Goal: Find specific page/section: Find specific page/section

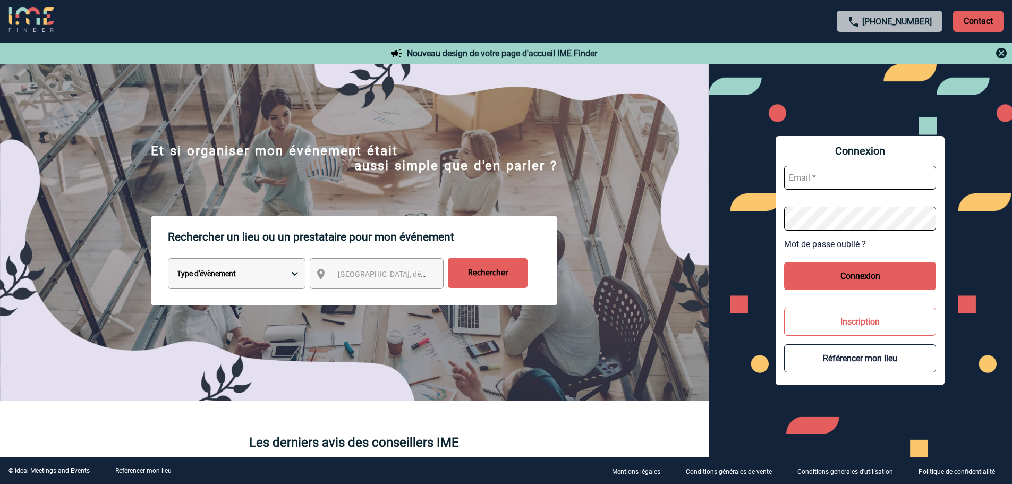
type input "ccornu@ime-groupe.com"
drag, startPoint x: 849, startPoint y: 271, endPoint x: 841, endPoint y: 270, distance: 8.0
click at [847, 270] on button "Connexion" at bounding box center [860, 276] width 152 height 28
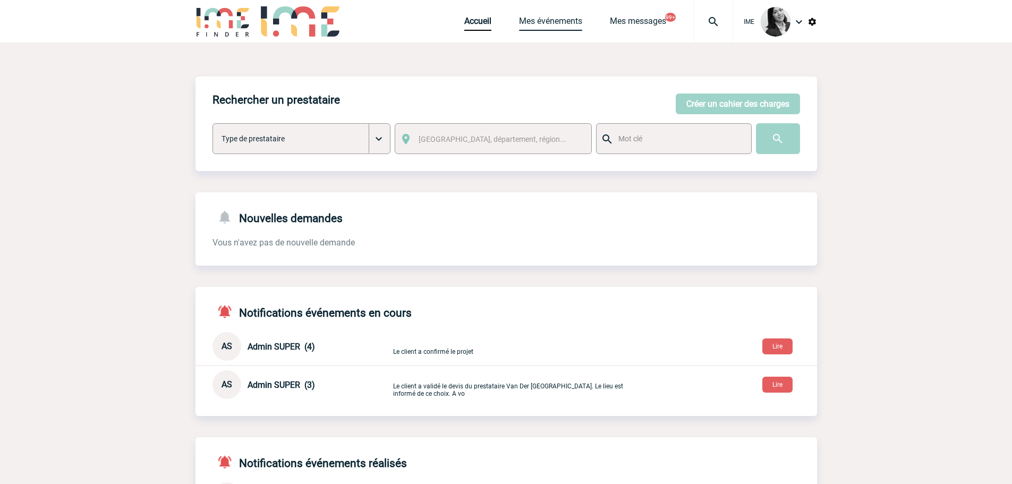
click at [543, 20] on link "Mes événements" at bounding box center [550, 23] width 63 height 15
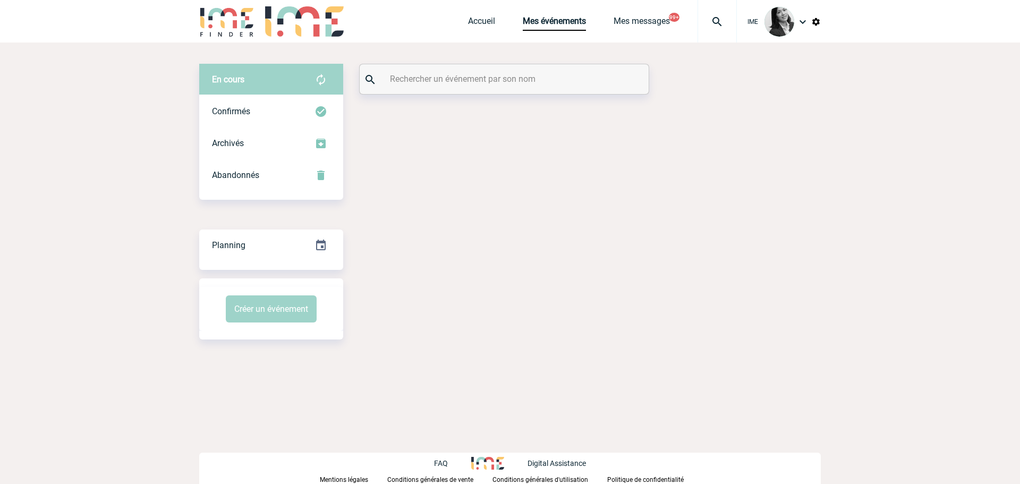
click at [437, 81] on input "text" at bounding box center [505, 78] width 236 height 15
click at [446, 77] on input "lescarret" at bounding box center [505, 78] width 236 height 15
click at [432, 83] on input "lescarret" at bounding box center [505, 78] width 236 height 15
type input "lescarret"
drag, startPoint x: 619, startPoint y: 192, endPoint x: 207, endPoint y: 279, distance: 421.2
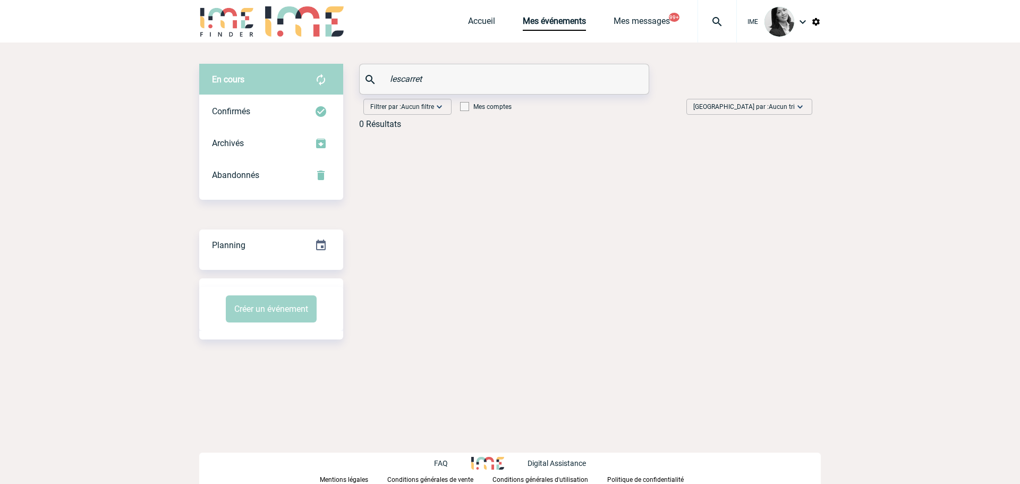
click at [606, 196] on div "En cours En cours Confirmés Archivés Abandonnés En cours Confirmés Archivés Aba…" at bounding box center [509, 201] width 621 height 318
click at [126, 211] on body "IME Accueil Mes événements" at bounding box center [510, 242] width 1020 height 484
